Goal: Obtain resource: Obtain resource

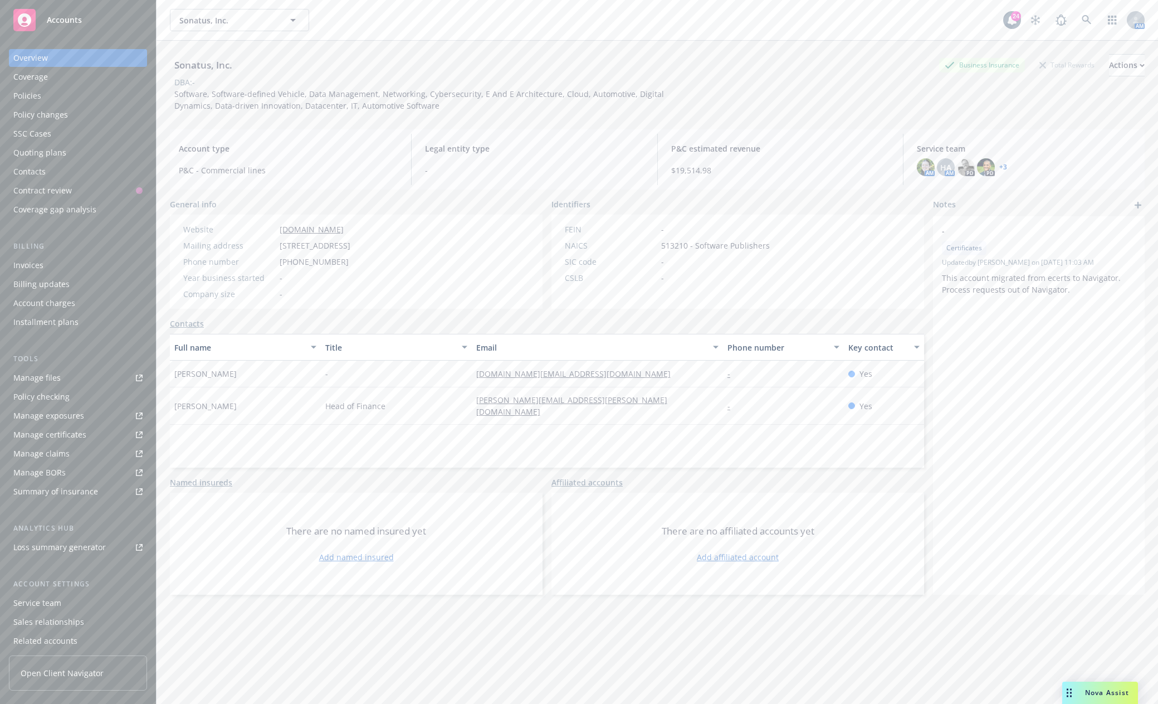
click at [63, 21] on span "Accounts" at bounding box center [64, 20] width 35 height 9
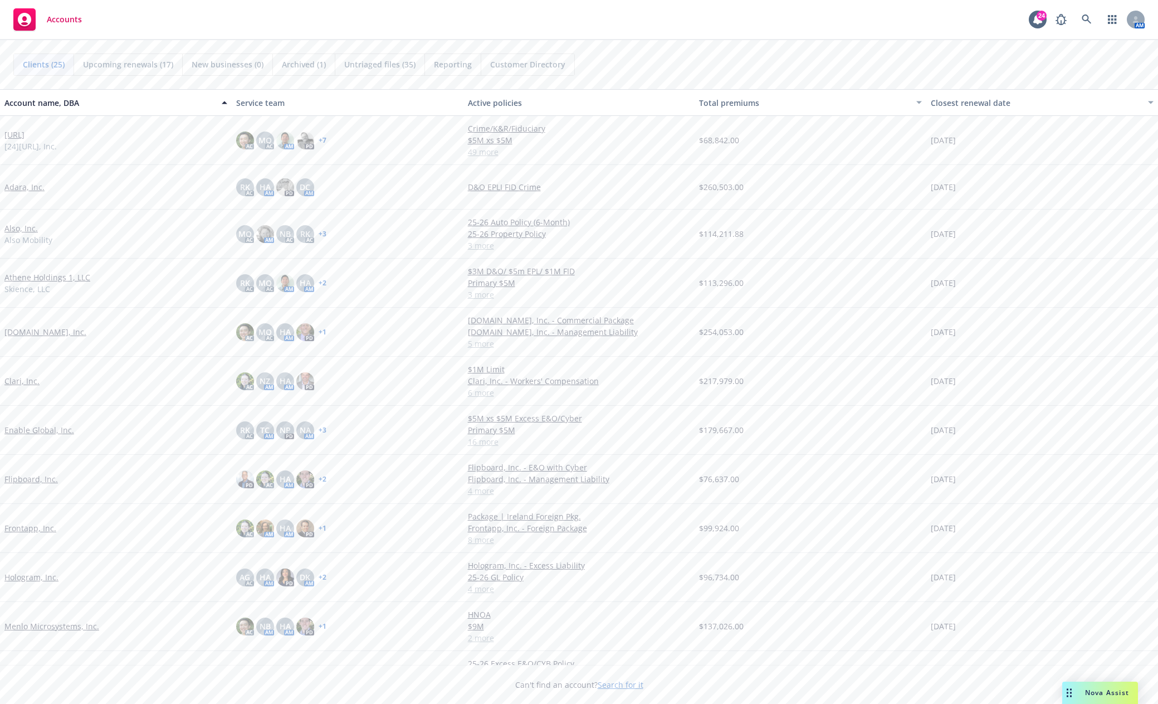
click at [38, 275] on link "Athene Holdings 1, LLC" at bounding box center [47, 277] width 86 height 12
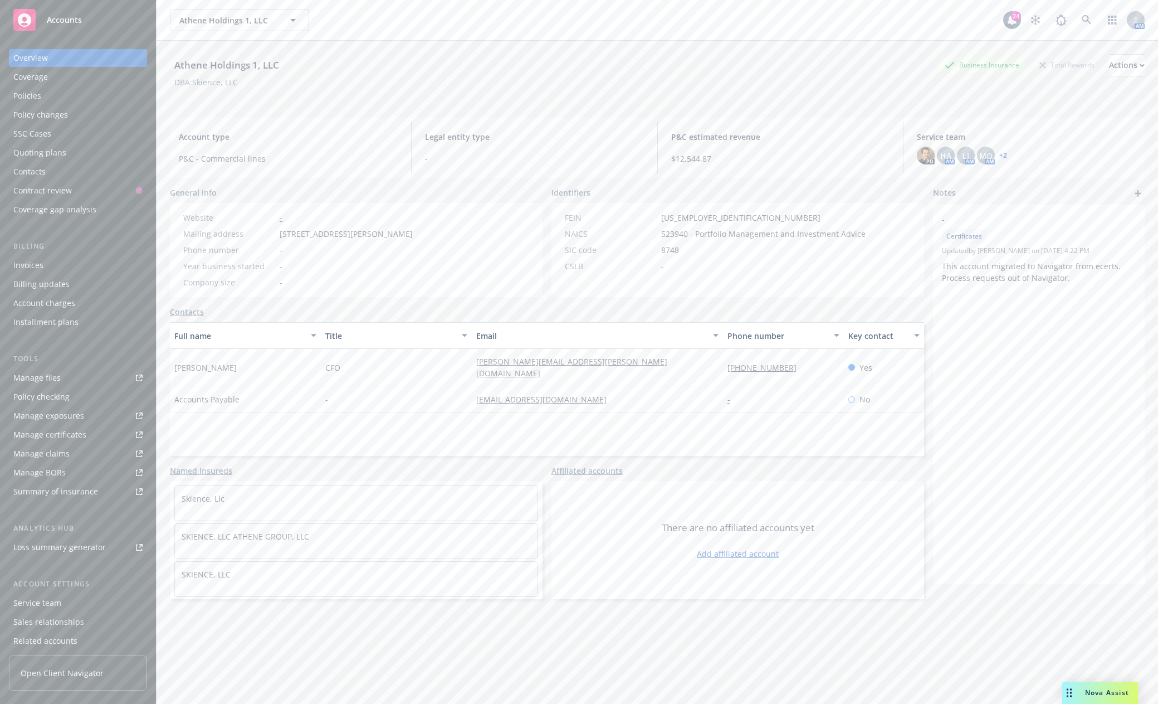
click at [57, 383] on div "Manage files" at bounding box center [36, 378] width 47 height 18
click at [58, 27] on div "Accounts" at bounding box center [77, 20] width 129 height 22
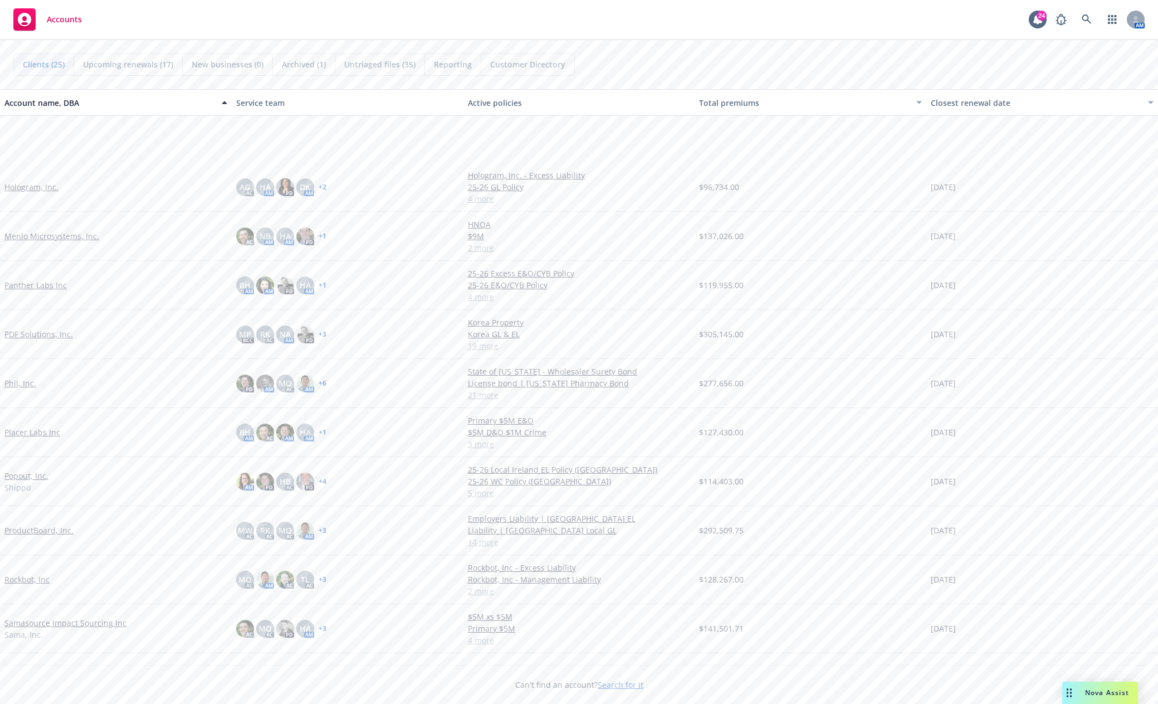
scroll to position [501, 0]
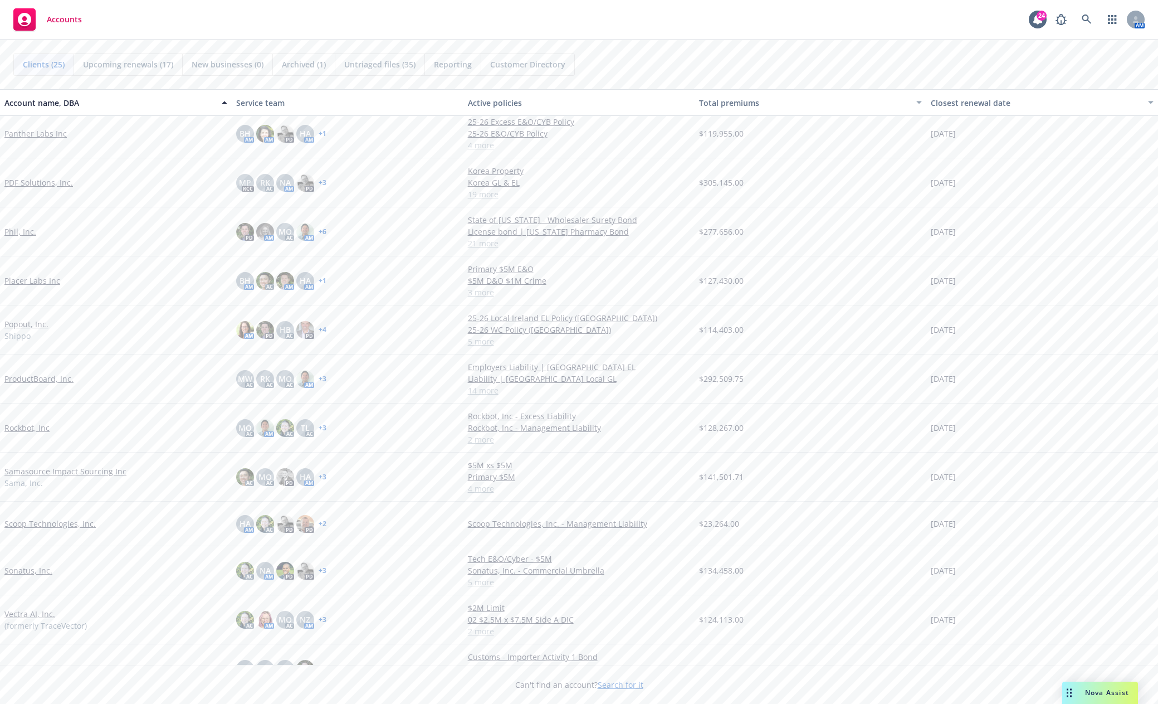
click at [40, 570] on link "Sonatus, Inc." at bounding box center [28, 570] width 48 height 12
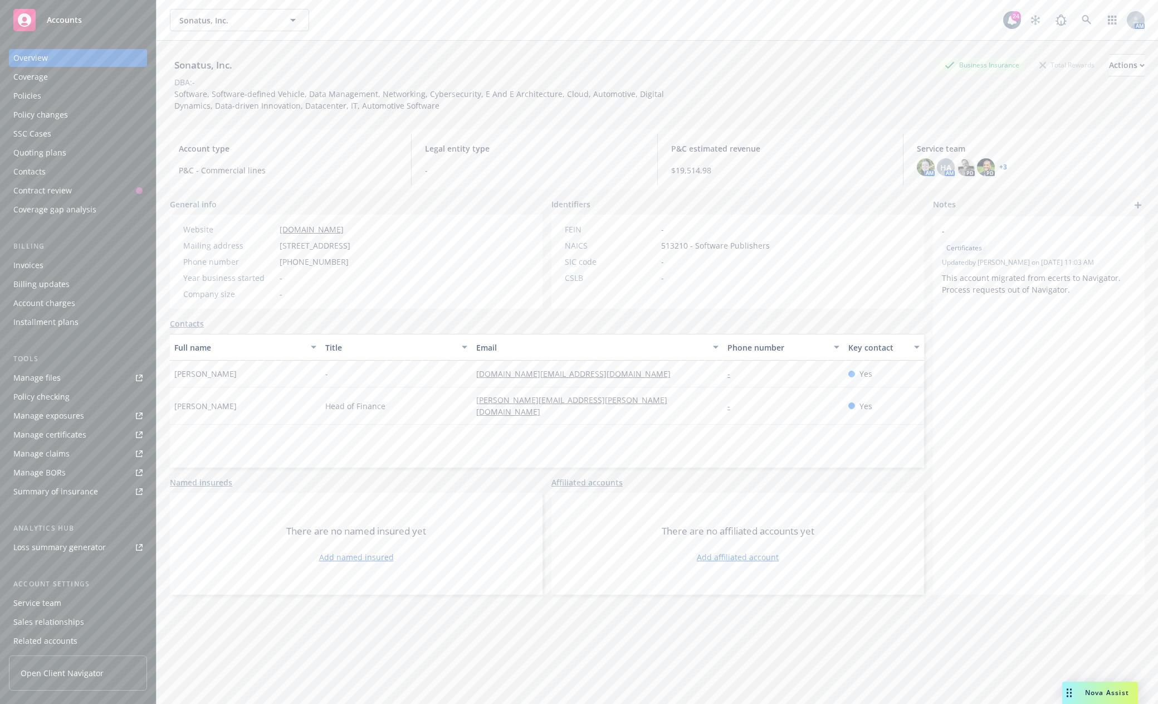
click at [75, 370] on link "Manage files" at bounding box center [78, 378] width 138 height 18
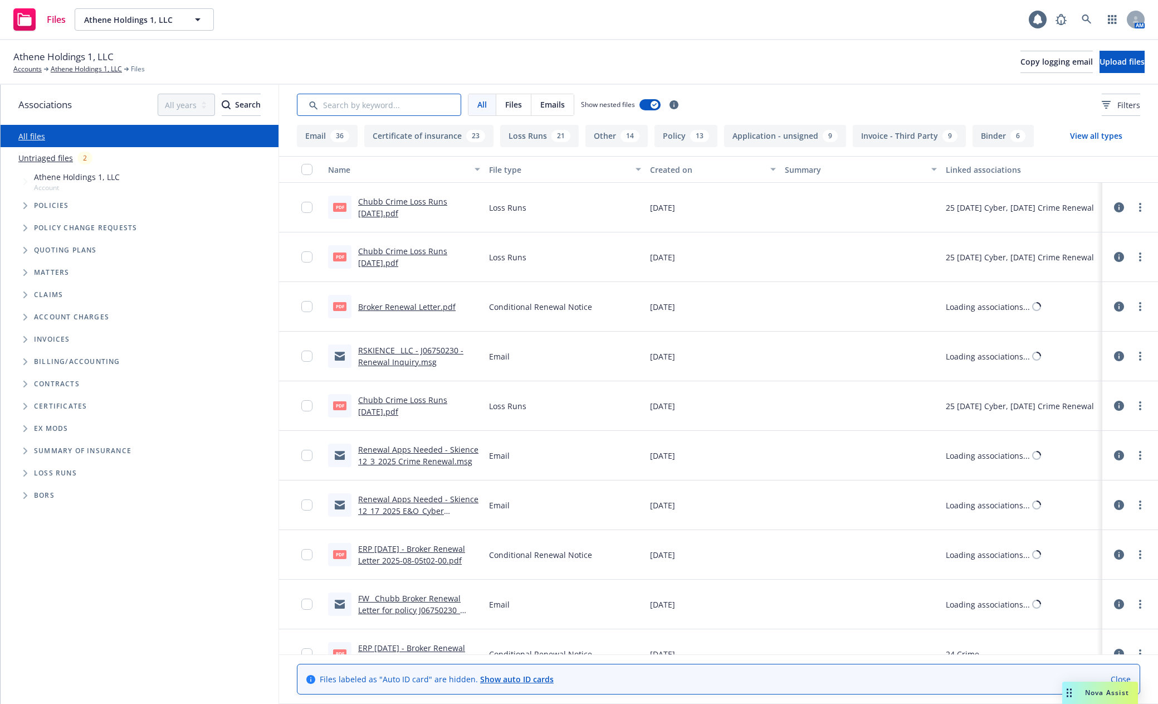
click at [344, 106] on input "Search by keyword..." at bounding box center [379, 105] width 164 height 22
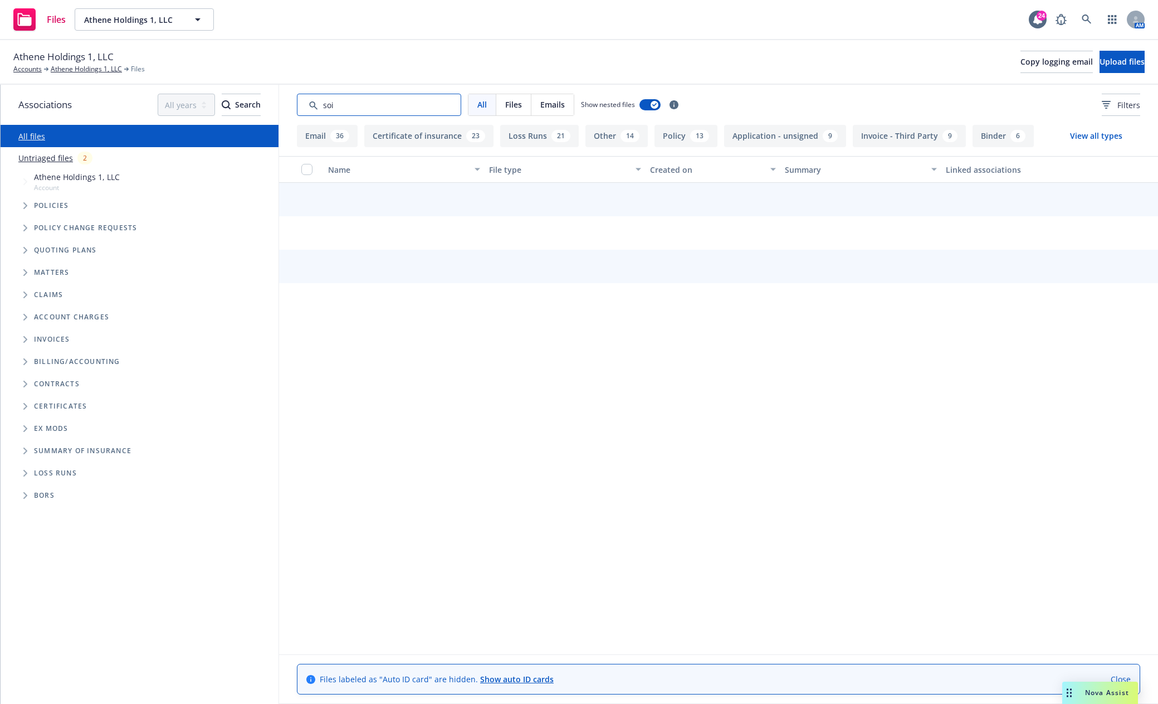
type input "soi"
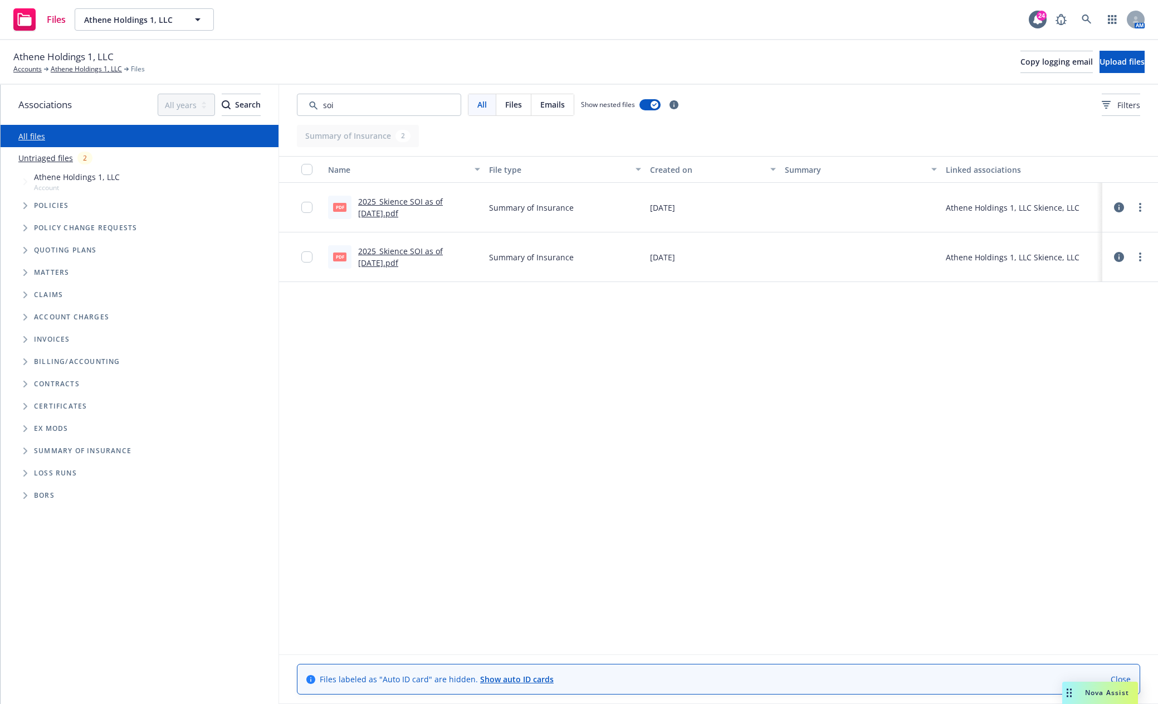
click at [396, 205] on link "2025_Skience SOI as of [DATE].pdf" at bounding box center [400, 207] width 85 height 22
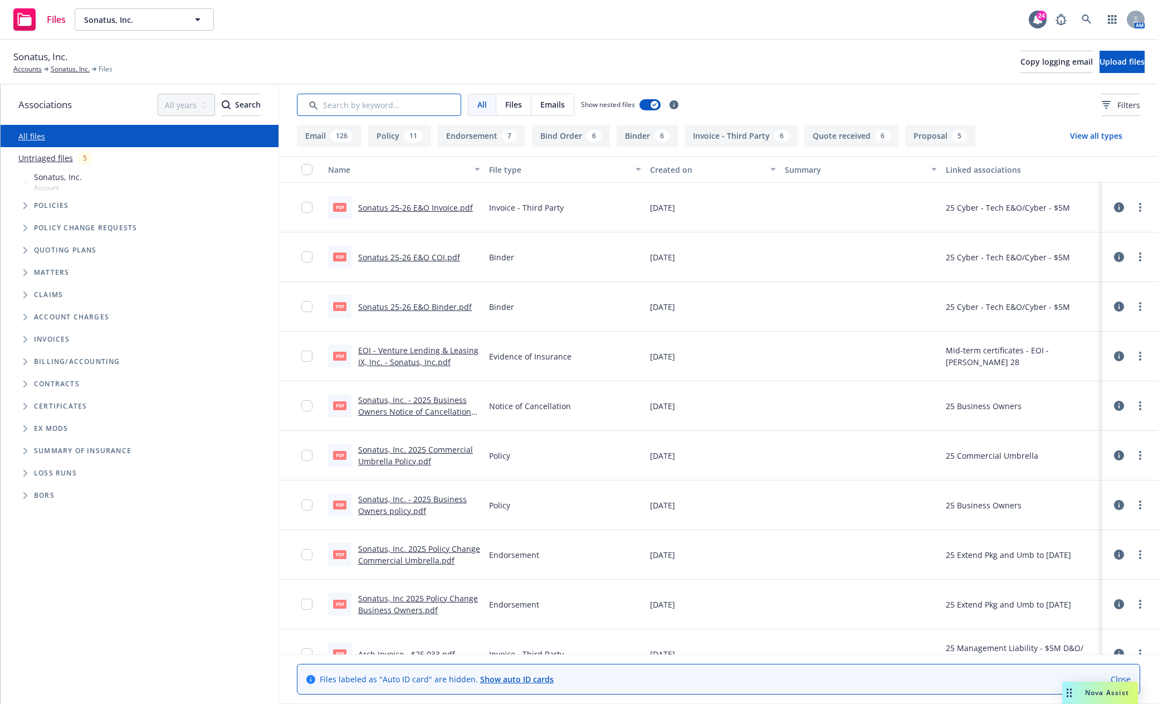
click at [340, 108] on input "Search by keyword..." at bounding box center [379, 105] width 164 height 22
type input "soi"
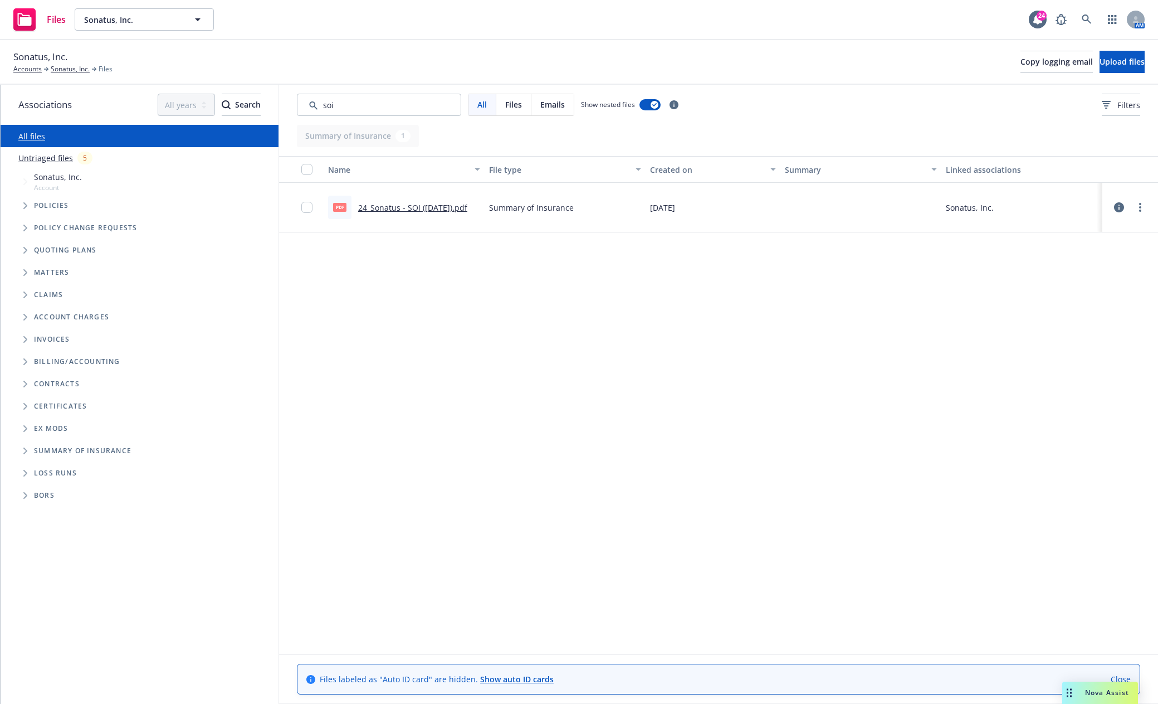
click at [387, 208] on link "24_Sonatus - SOI (1.29.2025).pdf" at bounding box center [412, 207] width 109 height 11
click at [73, 70] on link "Sonatus, Inc." at bounding box center [70, 69] width 39 height 10
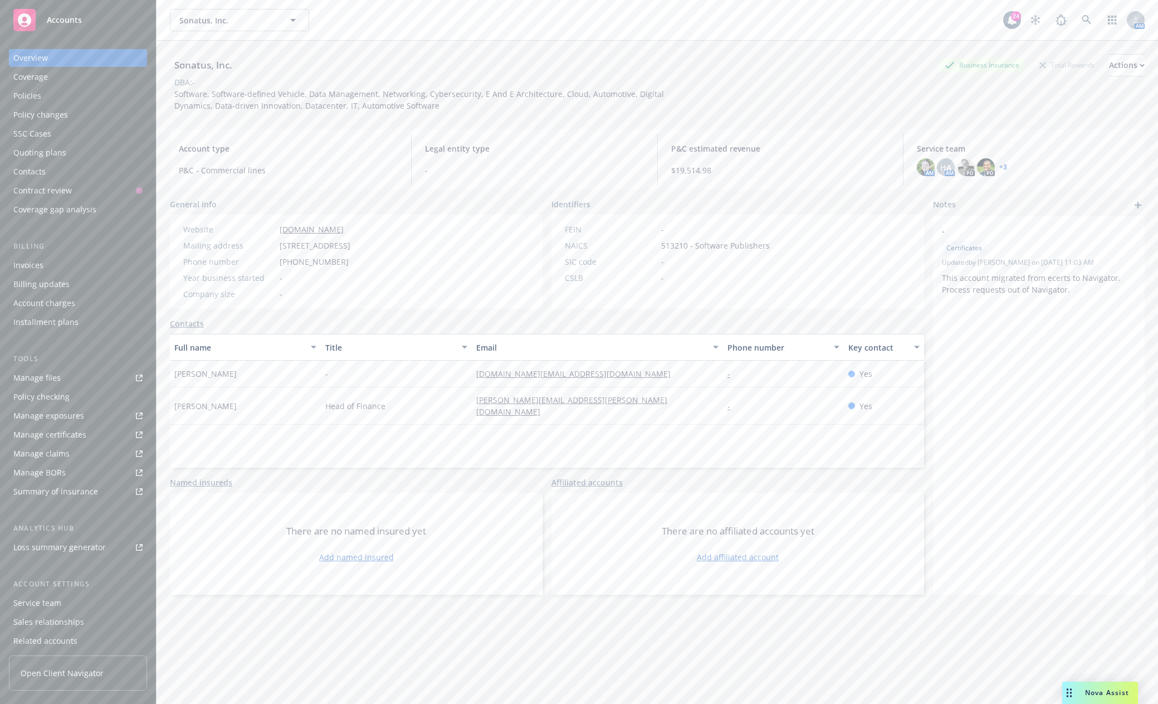
click at [21, 91] on div "Policies" at bounding box center [27, 96] width 28 height 18
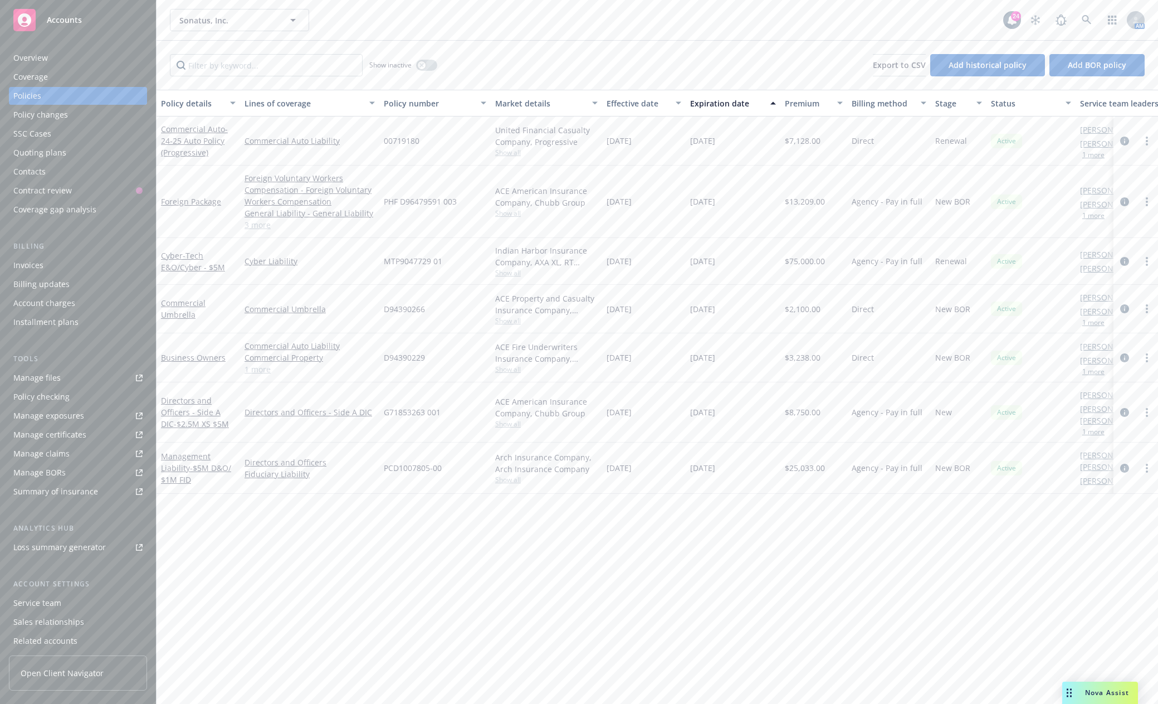
click at [627, 587] on div "Policy details Lines of coverage Policy number Market details Effective date Ex…" at bounding box center [658, 397] width 1002 height 614
click at [569, 32] on div "Sonatus, Inc. Sonatus, Inc. 24 AM" at bounding box center [658, 20] width 1002 height 40
click at [445, 33] on div "Sonatus, Inc. Sonatus, Inc. 24 AM" at bounding box center [658, 20] width 1002 height 40
click at [35, 18] on rect at bounding box center [24, 20] width 22 height 22
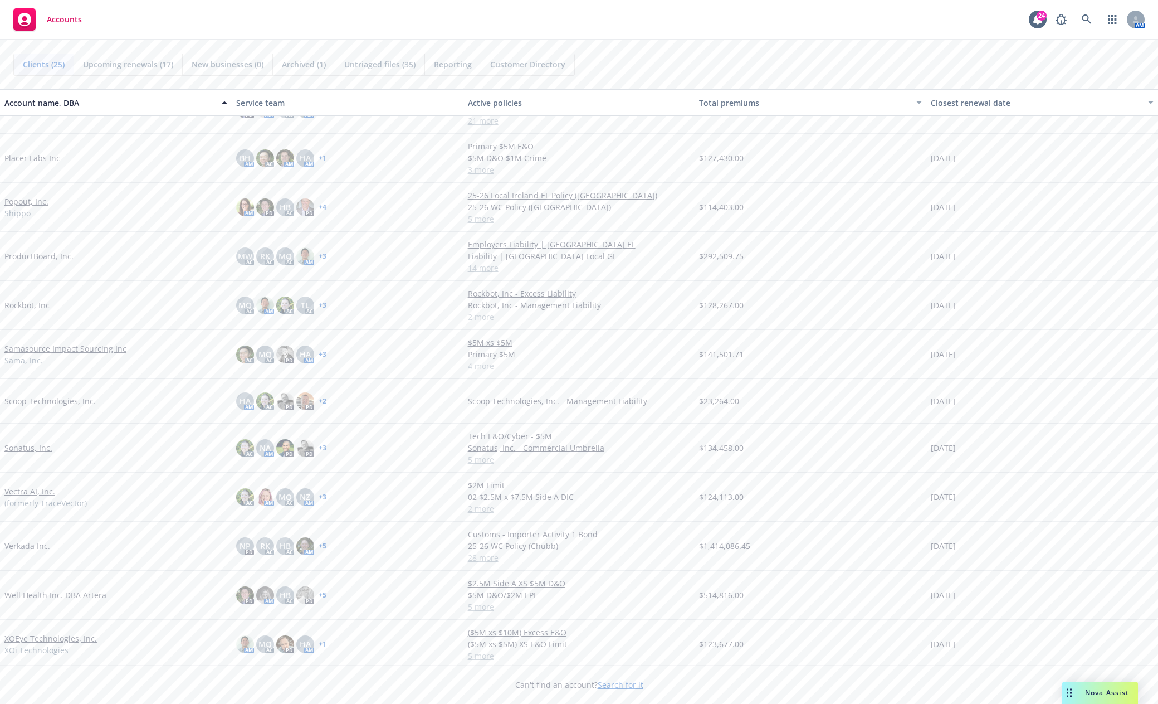
scroll to position [619, 0]
click at [66, 635] on link "XOEye Technologies, Inc." at bounding box center [50, 634] width 92 height 12
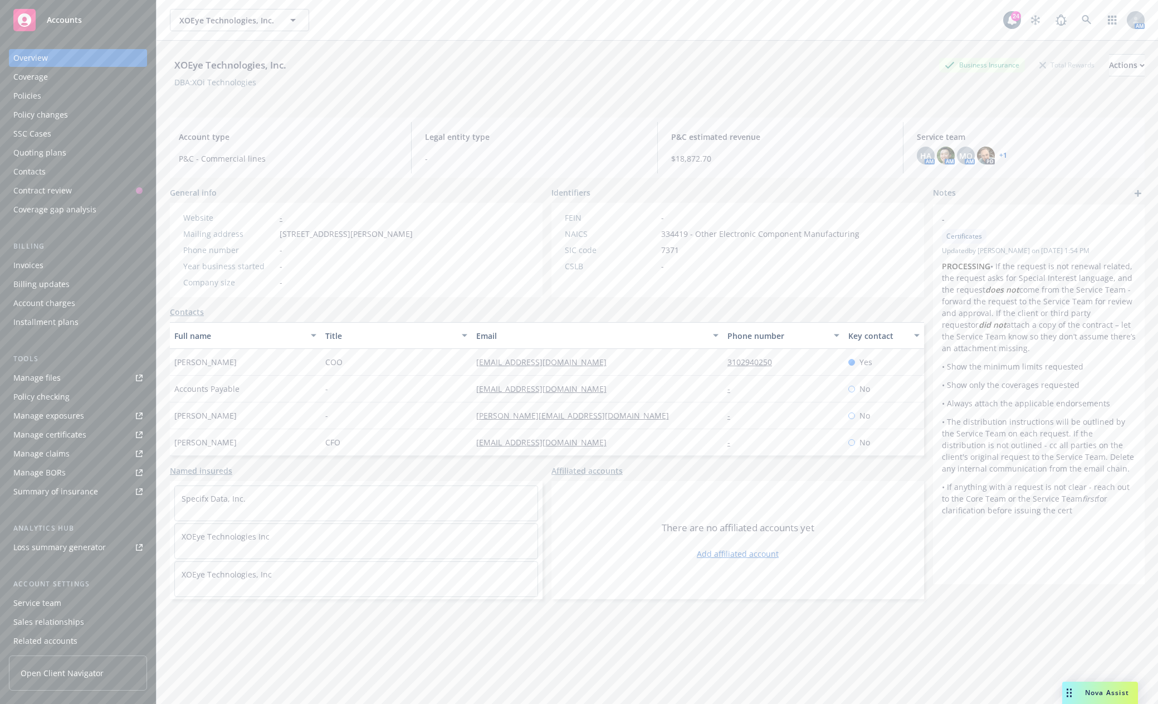
click at [64, 382] on link "Manage files" at bounding box center [78, 378] width 138 height 18
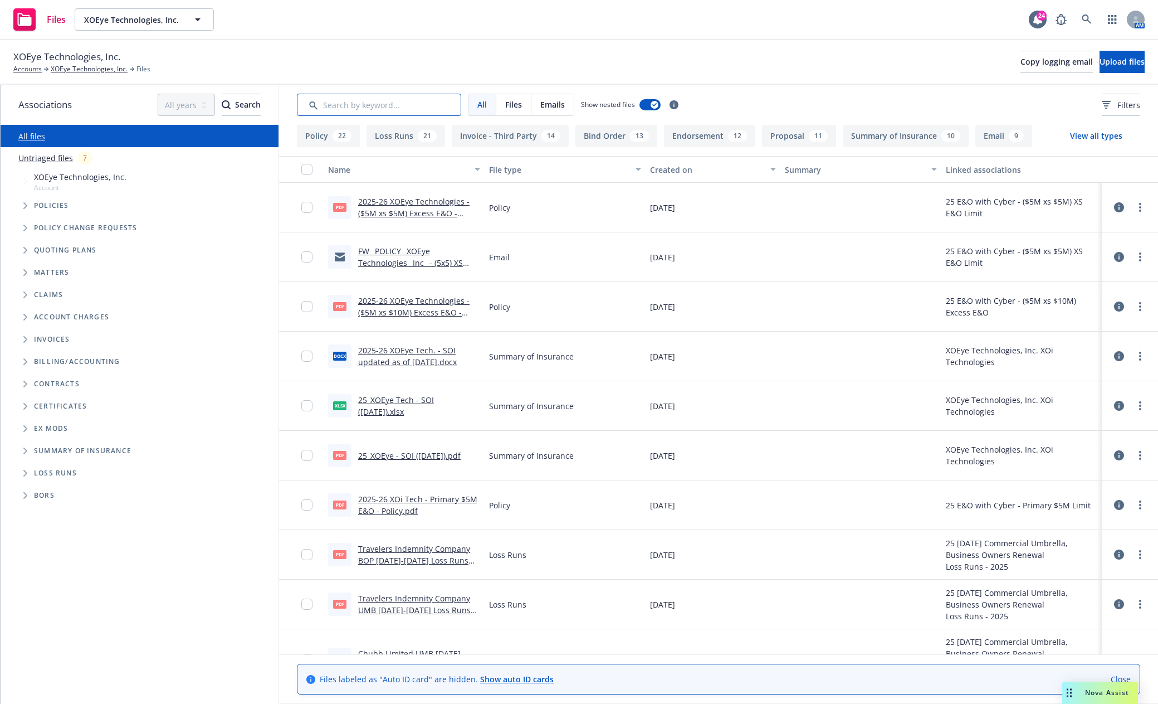
click at [393, 104] on input "Search by keyword..." at bounding box center [379, 105] width 164 height 22
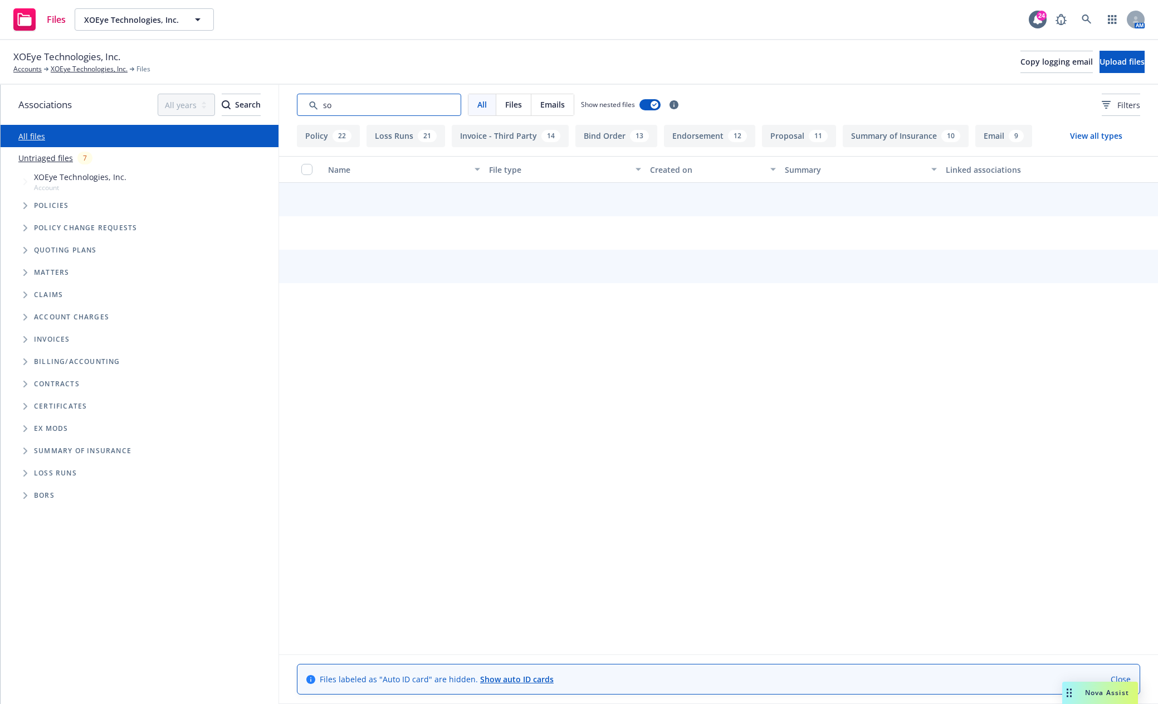
type input "s"
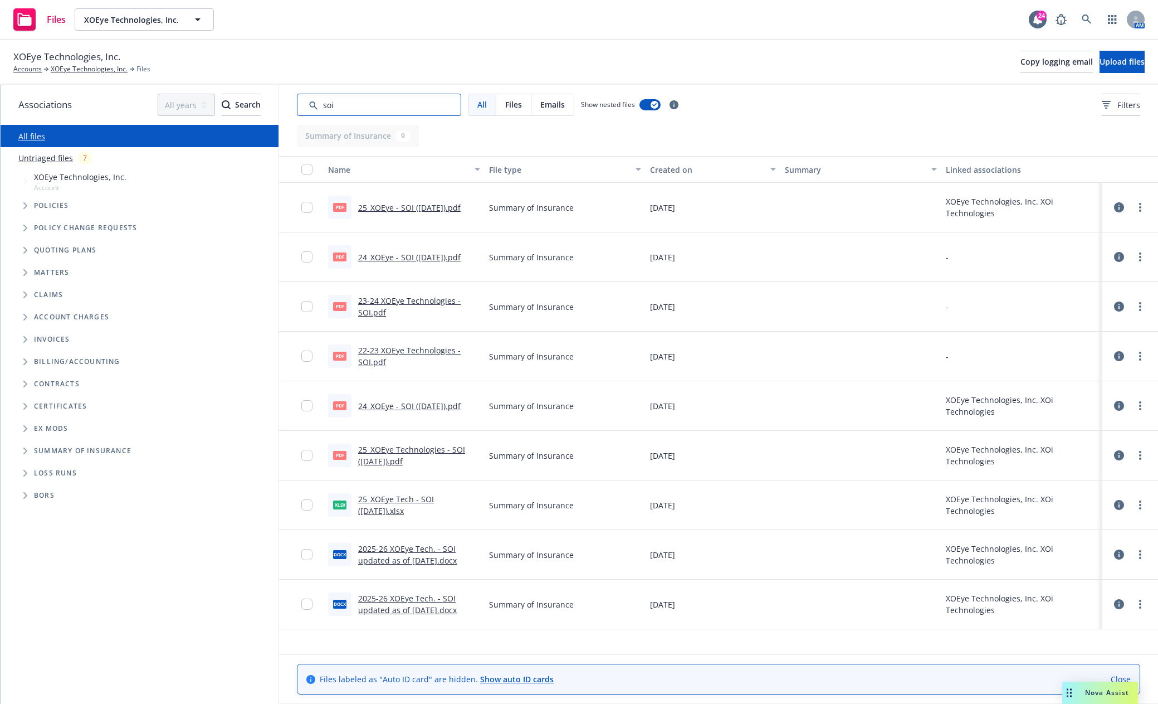
type input "soi"
click at [437, 211] on link "25_XOEye - SOI (8.4.2025).pdf" at bounding box center [409, 207] width 103 height 11
click at [387, 105] on input "Search by keyword..." at bounding box center [379, 105] width 164 height 22
drag, startPoint x: 336, startPoint y: 107, endPoint x: 302, endPoint y: 108, distance: 34.0
click at [305, 111] on input "Search by keyword..." at bounding box center [379, 105] width 164 height 22
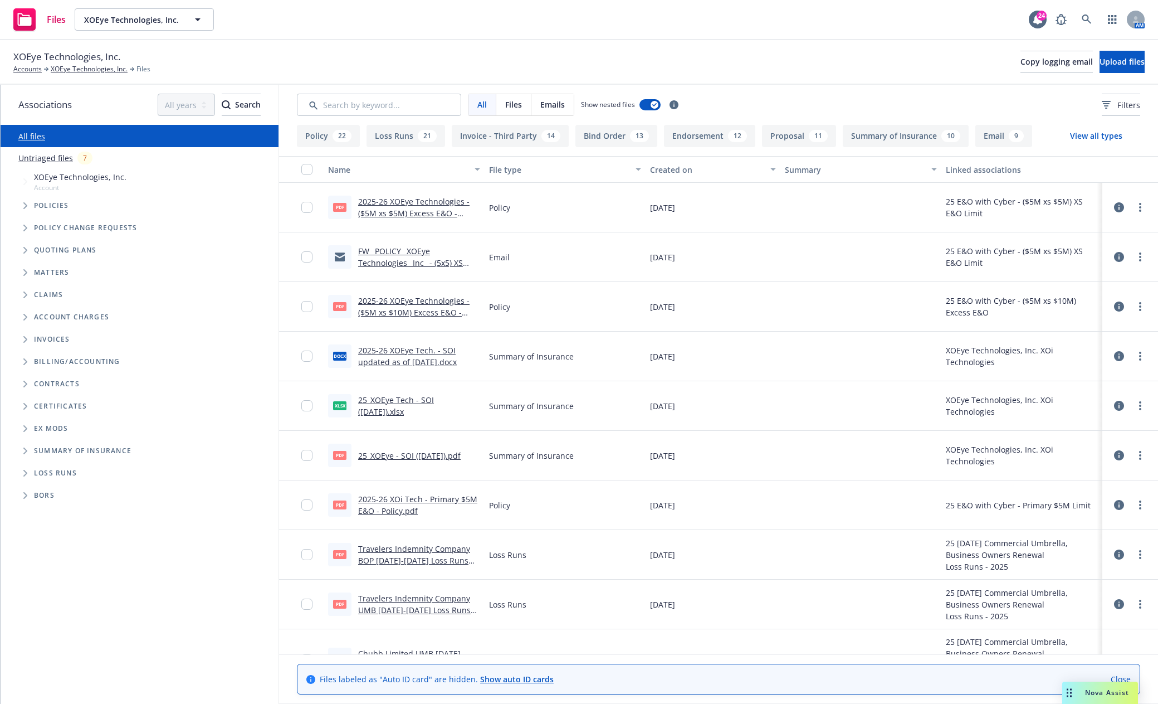
click at [21, 202] on span "Tree Example" at bounding box center [25, 206] width 18 height 18
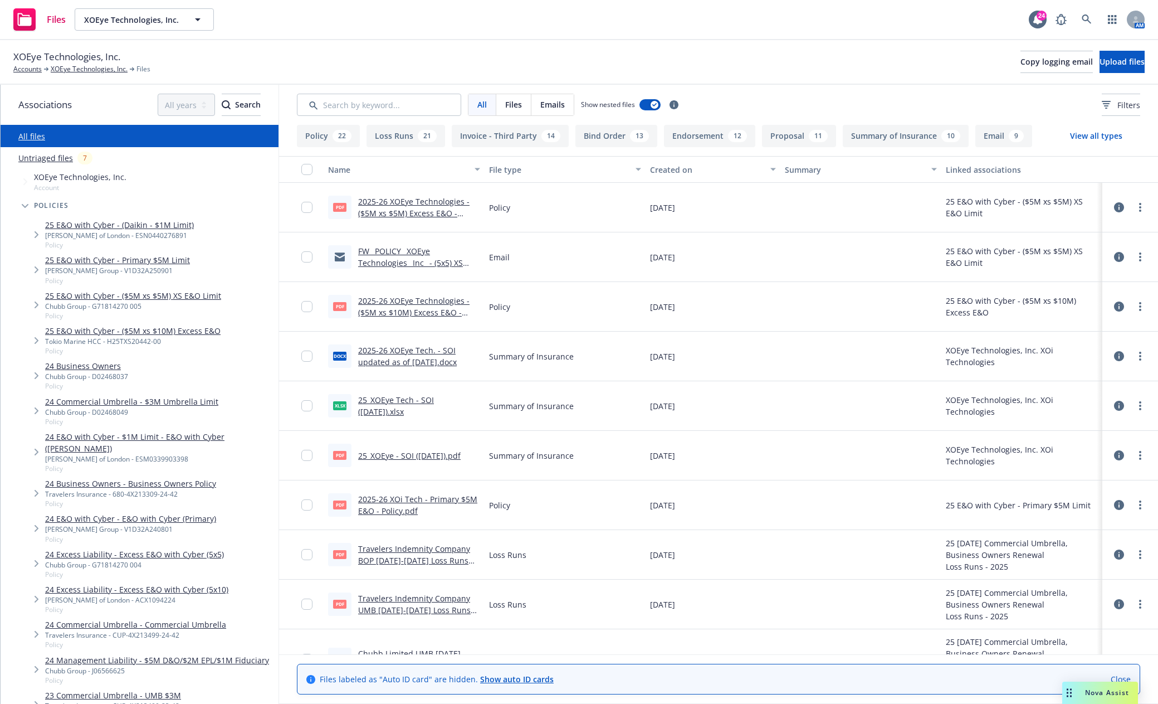
click at [99, 364] on link "24 Business Owners" at bounding box center [86, 366] width 83 height 12
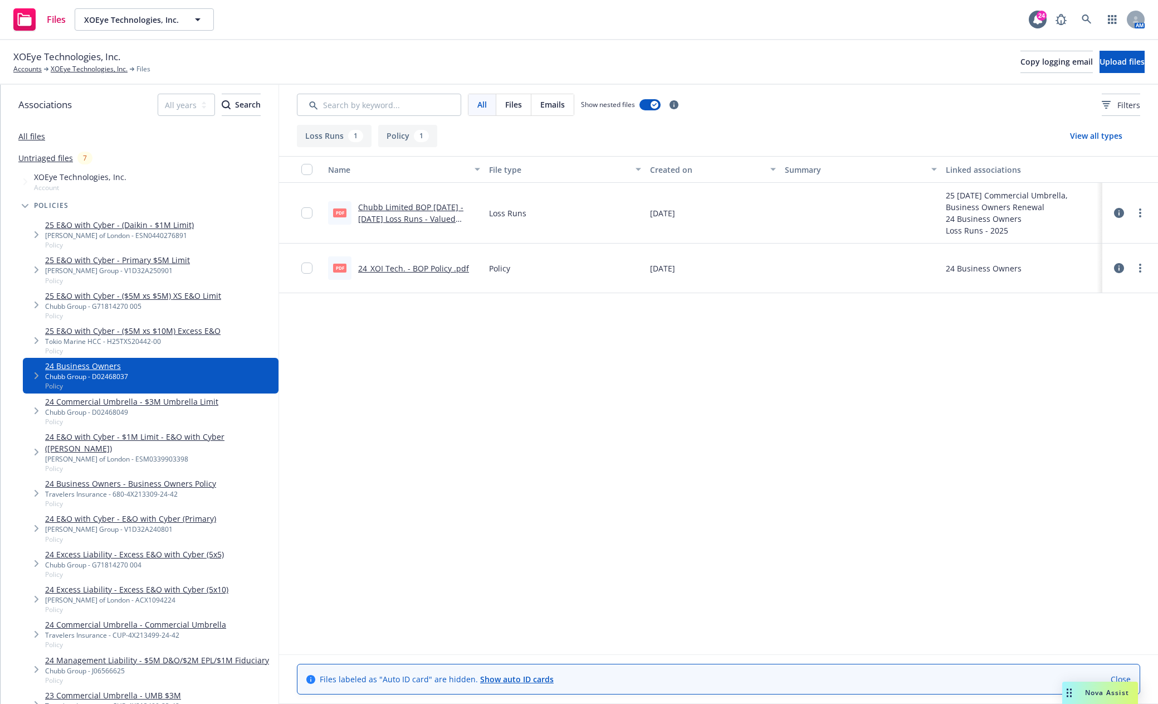
click at [455, 269] on link "24_XOI Tech. - BOP Policy .pdf" at bounding box center [413, 268] width 111 height 11
